Goal: Navigation & Orientation: Find specific page/section

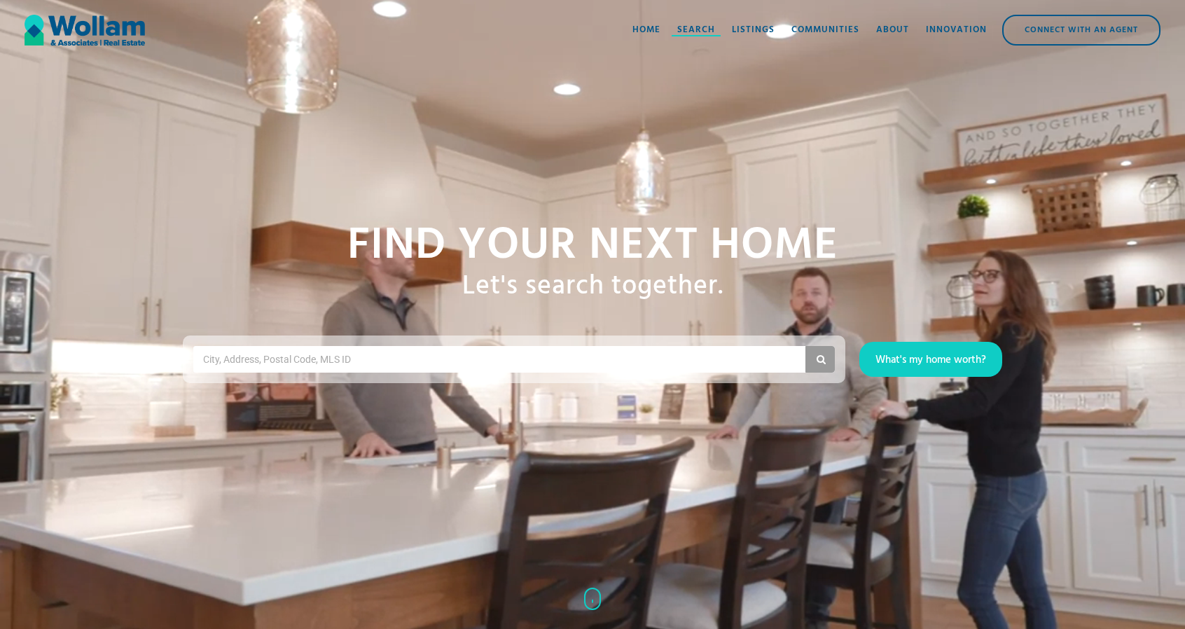
click at [684, 27] on div "Search" at bounding box center [696, 30] width 38 height 14
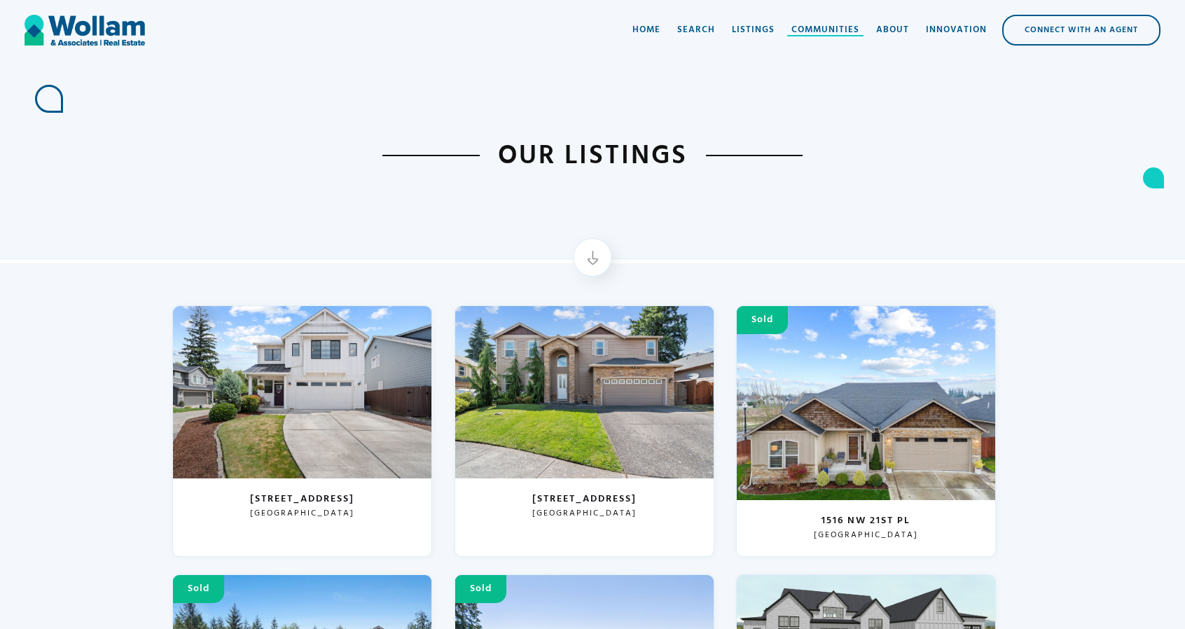
click at [814, 32] on div "Communities" at bounding box center [826, 30] width 68 height 14
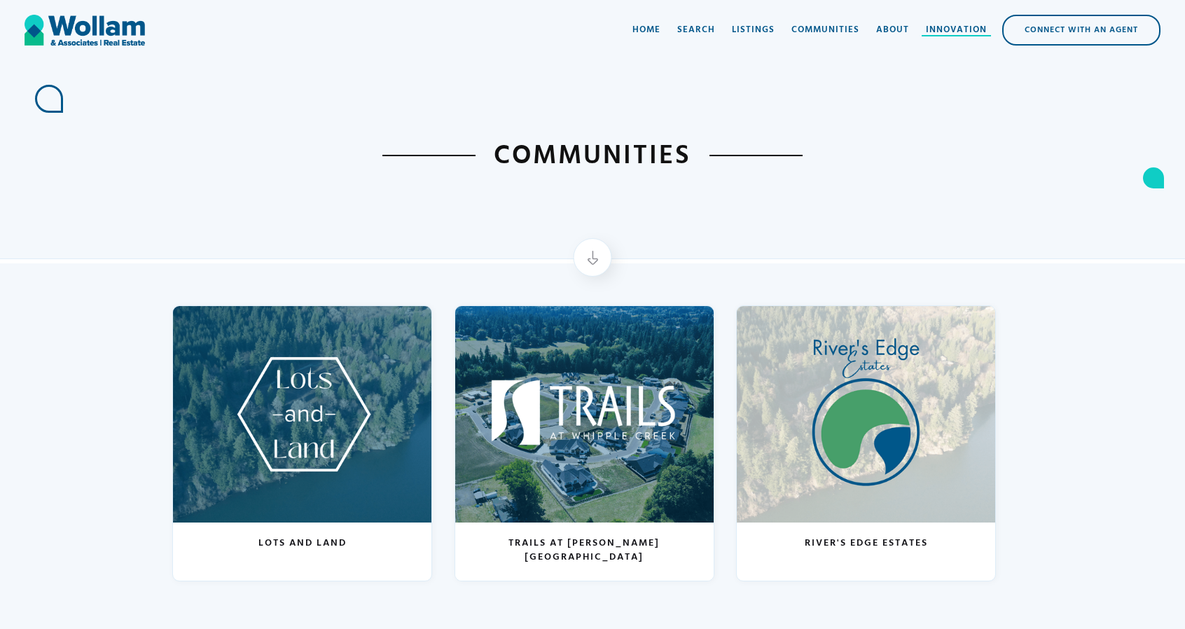
click at [951, 39] on link "Innovation" at bounding box center [957, 30] width 78 height 42
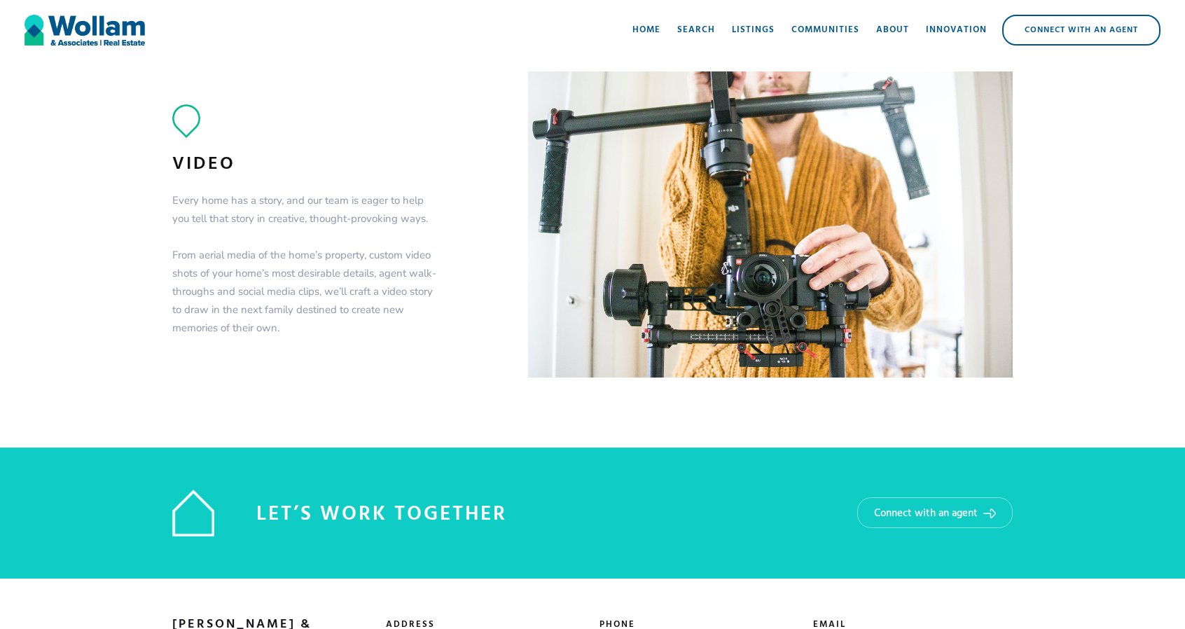
scroll to position [1789, 0]
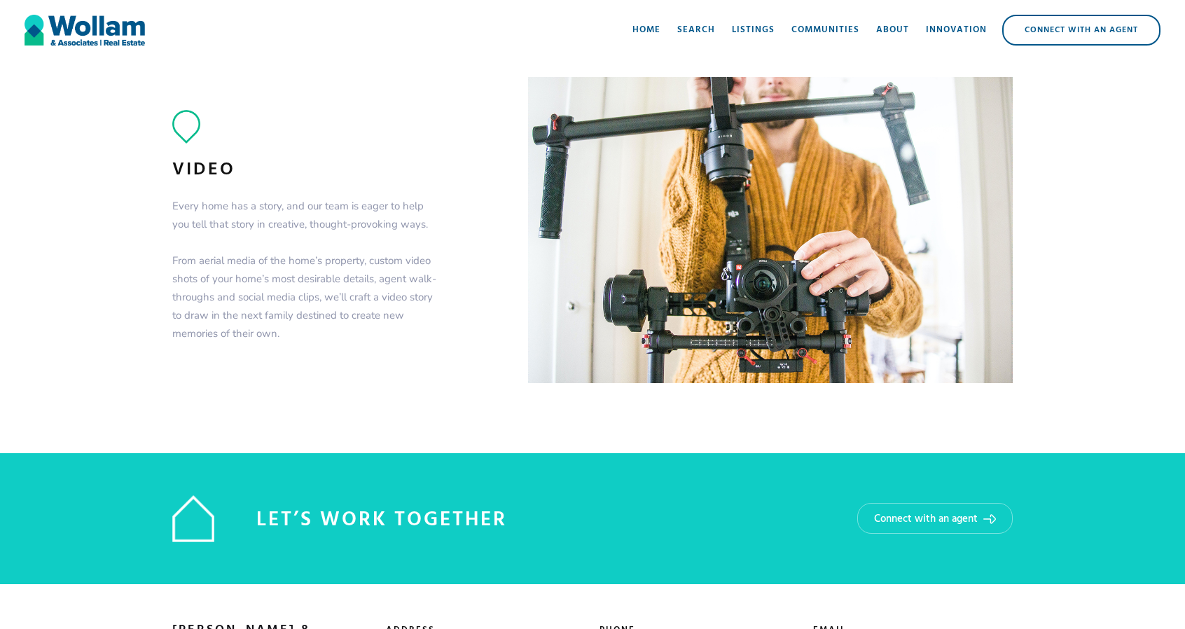
click at [1056, 41] on div "Connect with an Agent" at bounding box center [1082, 30] width 156 height 28
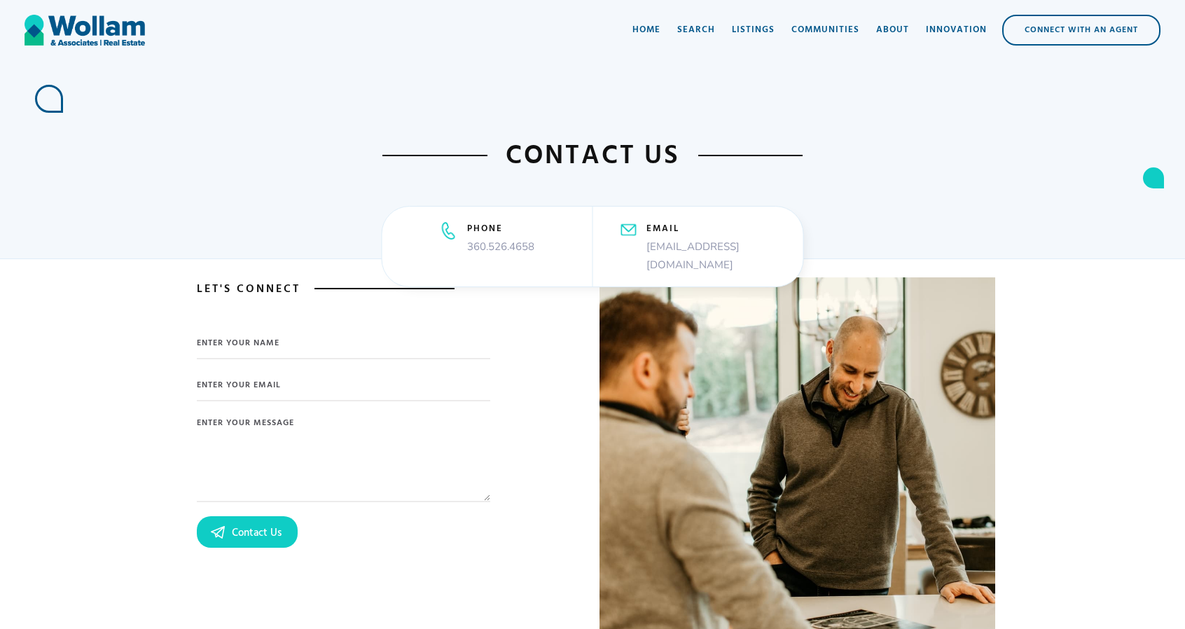
click at [64, 37] on img "home" at bounding box center [85, 30] width 120 height 42
